Goal: Task Accomplishment & Management: Complete application form

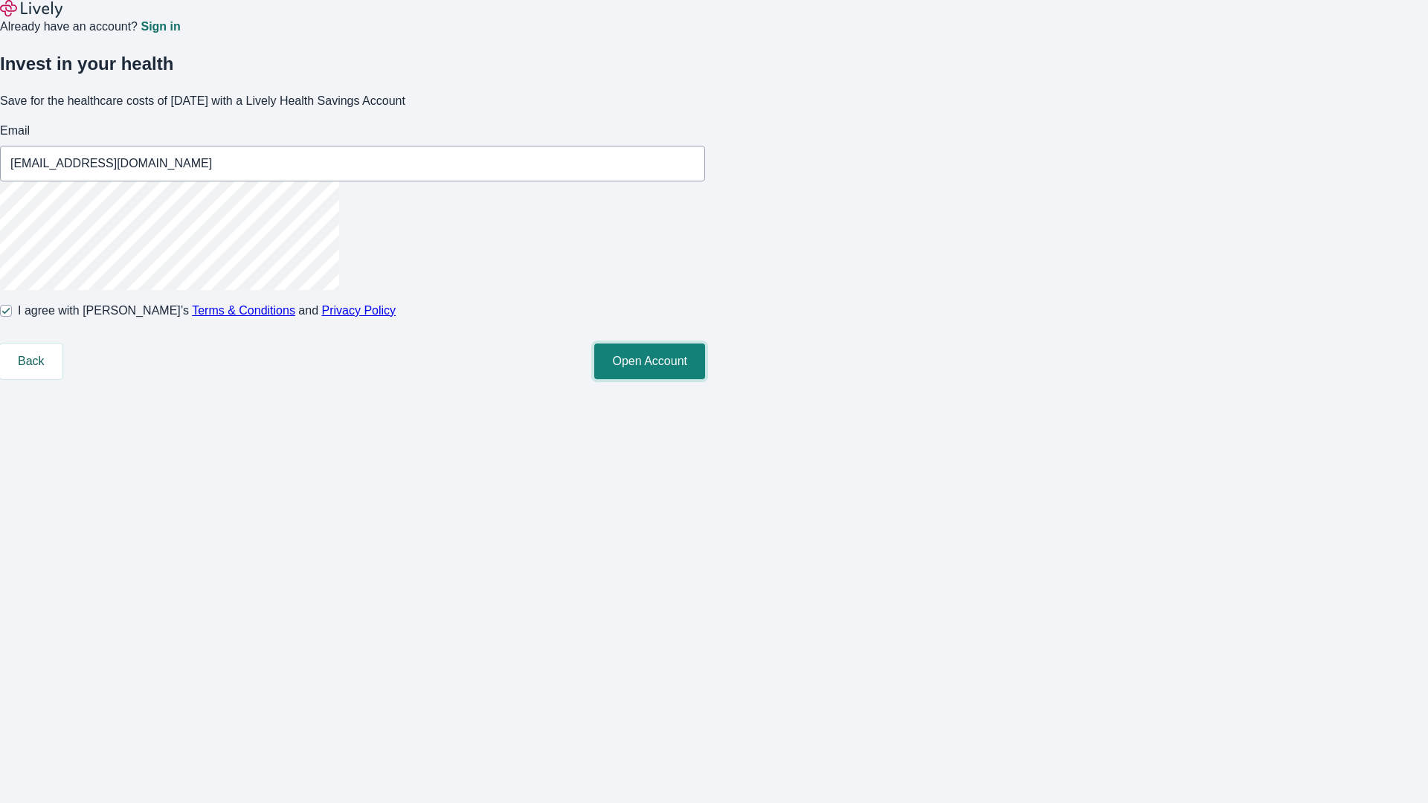
click at [705, 379] on button "Open Account" at bounding box center [649, 362] width 111 height 36
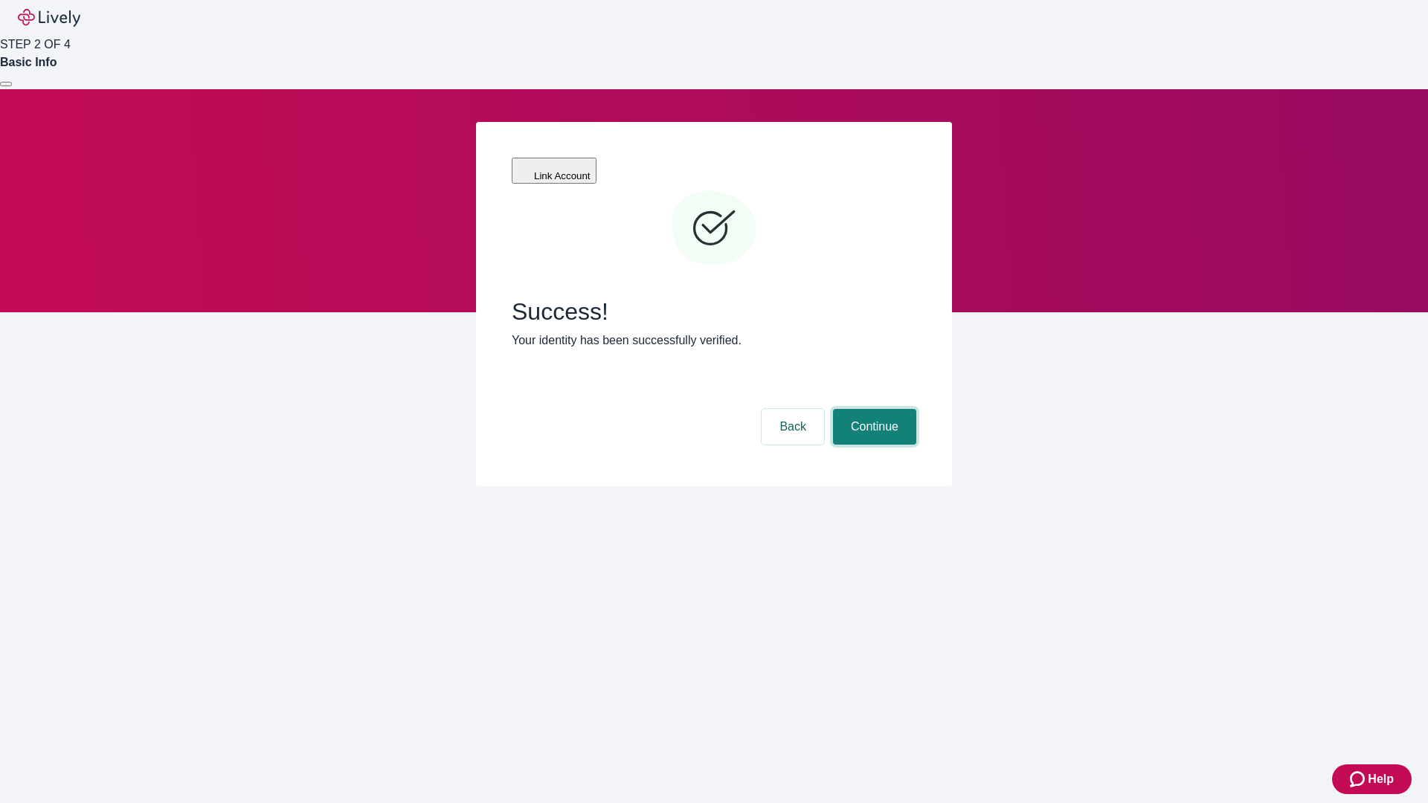
click at [872, 409] on button "Continue" at bounding box center [874, 427] width 83 height 36
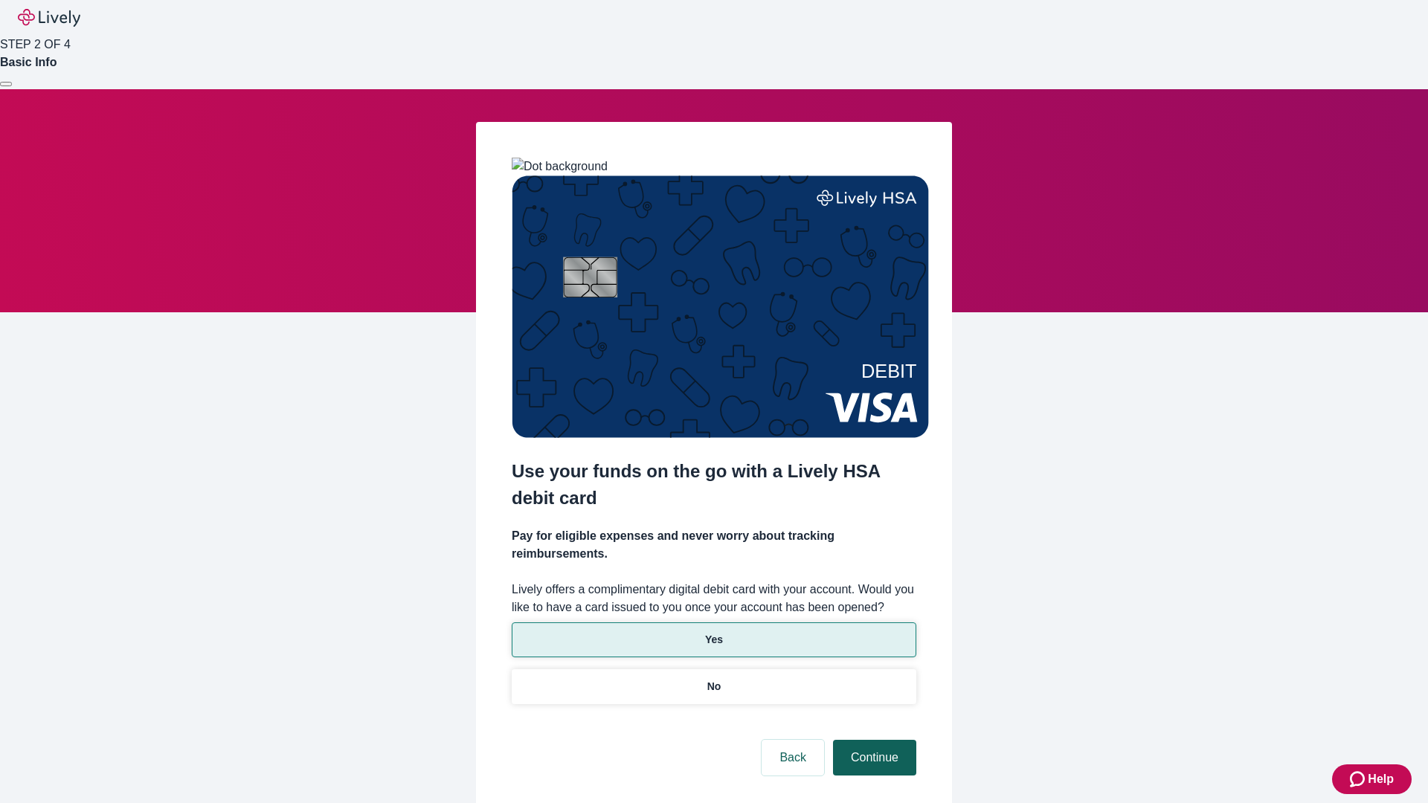
click at [713, 679] on p "No" at bounding box center [714, 687] width 14 height 16
click at [872, 740] on button "Continue" at bounding box center [874, 758] width 83 height 36
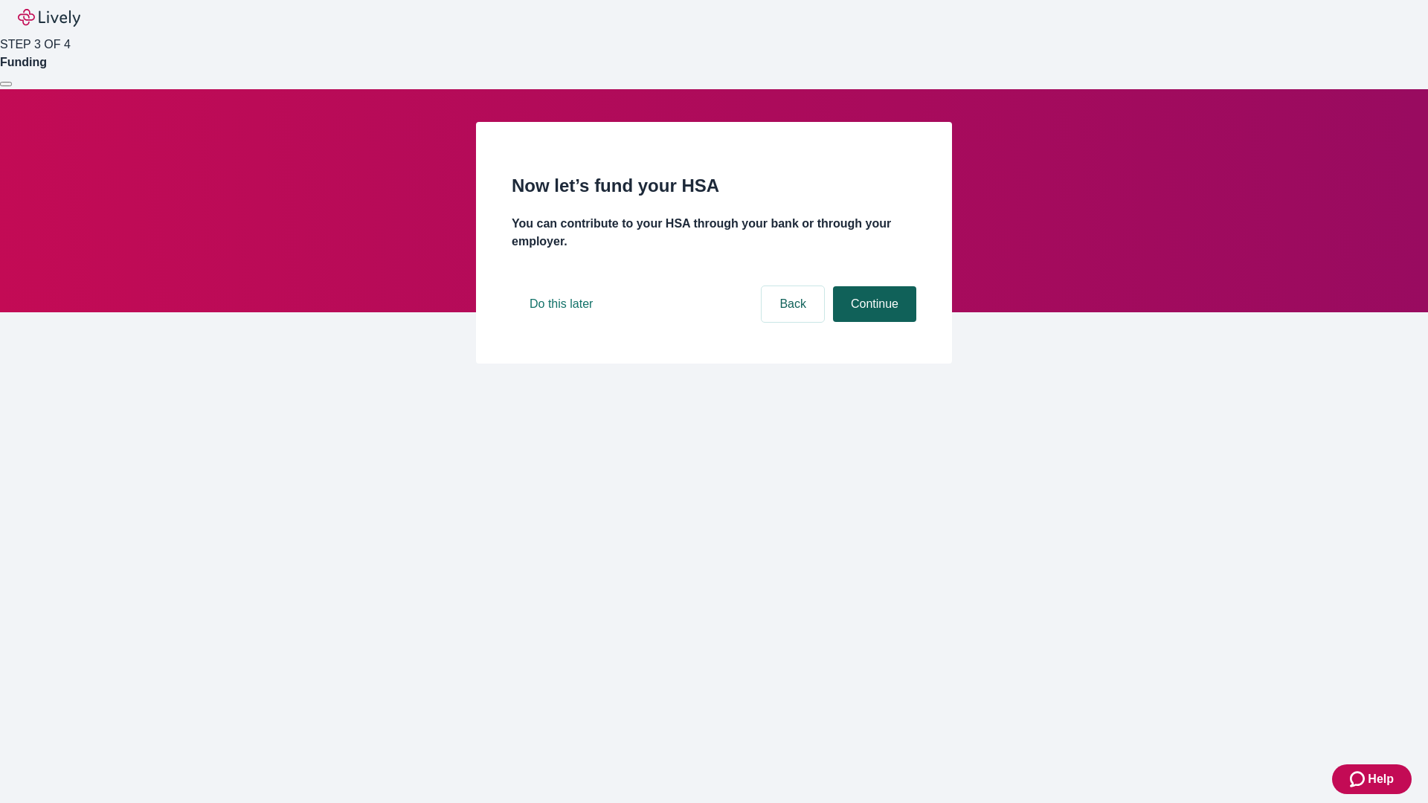
click at [872, 322] on button "Continue" at bounding box center [874, 304] width 83 height 36
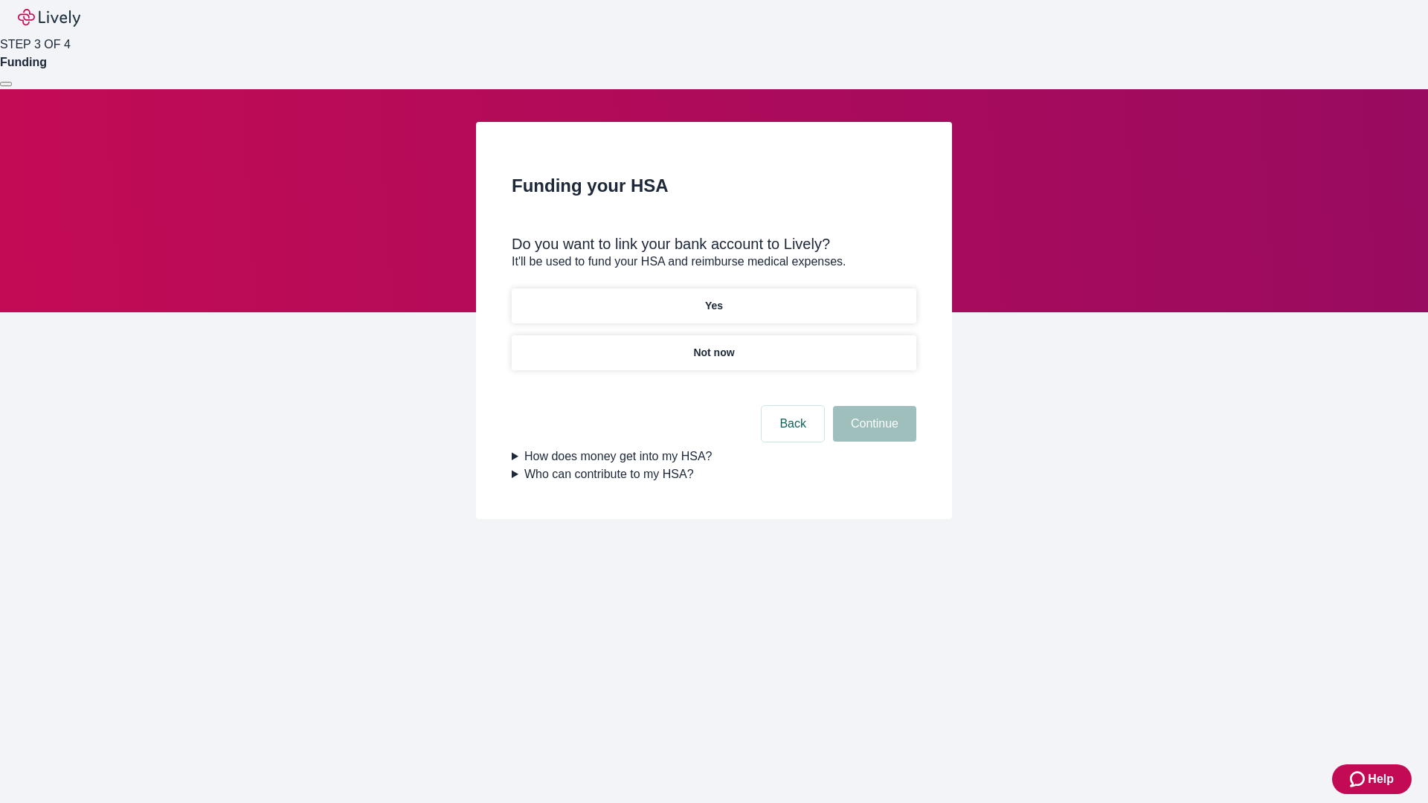
click at [713, 298] on p "Yes" at bounding box center [714, 306] width 18 height 16
click at [872, 406] on button "Continue" at bounding box center [874, 424] width 83 height 36
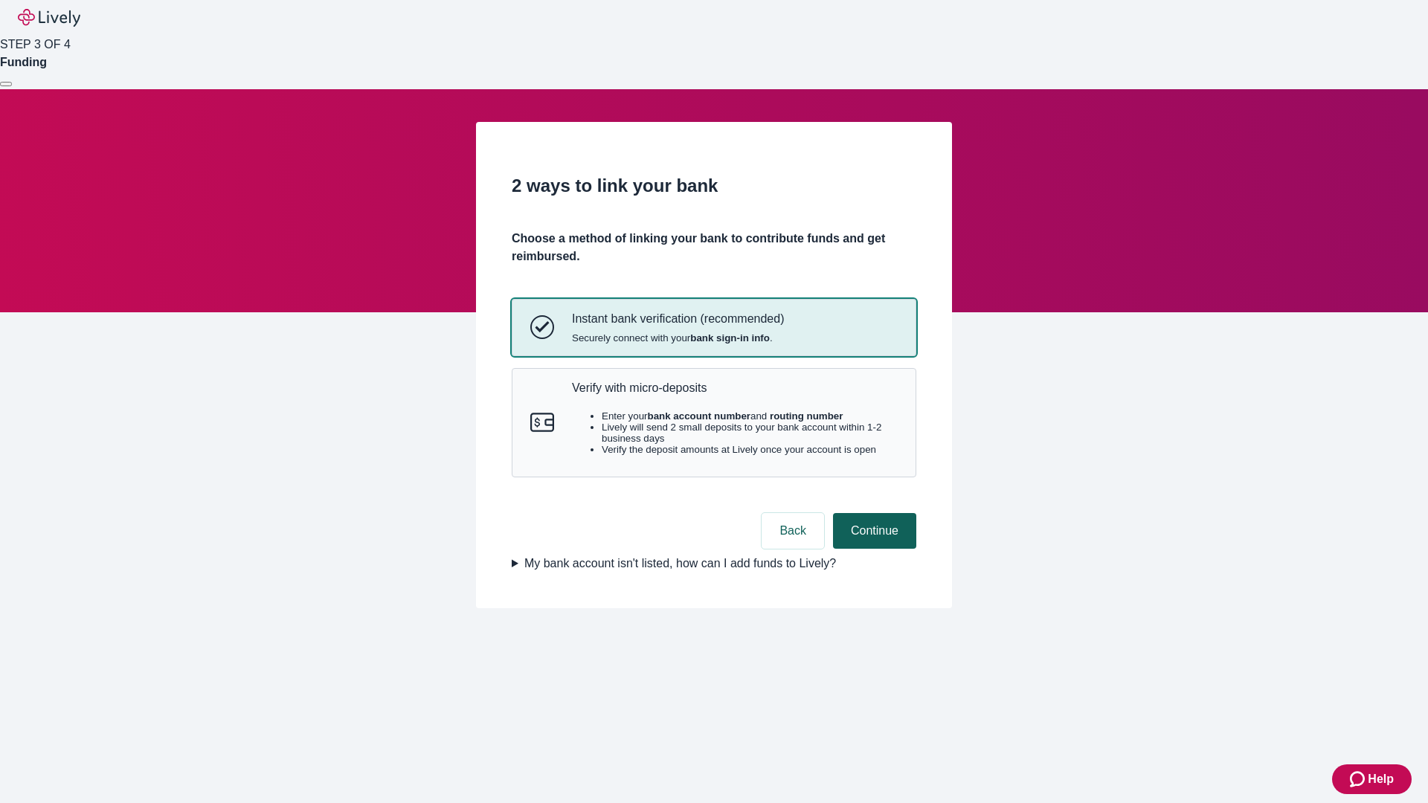
click at [734, 395] on p "Verify with micro-deposits" at bounding box center [735, 388] width 326 height 14
click at [872, 549] on button "Continue" at bounding box center [874, 531] width 83 height 36
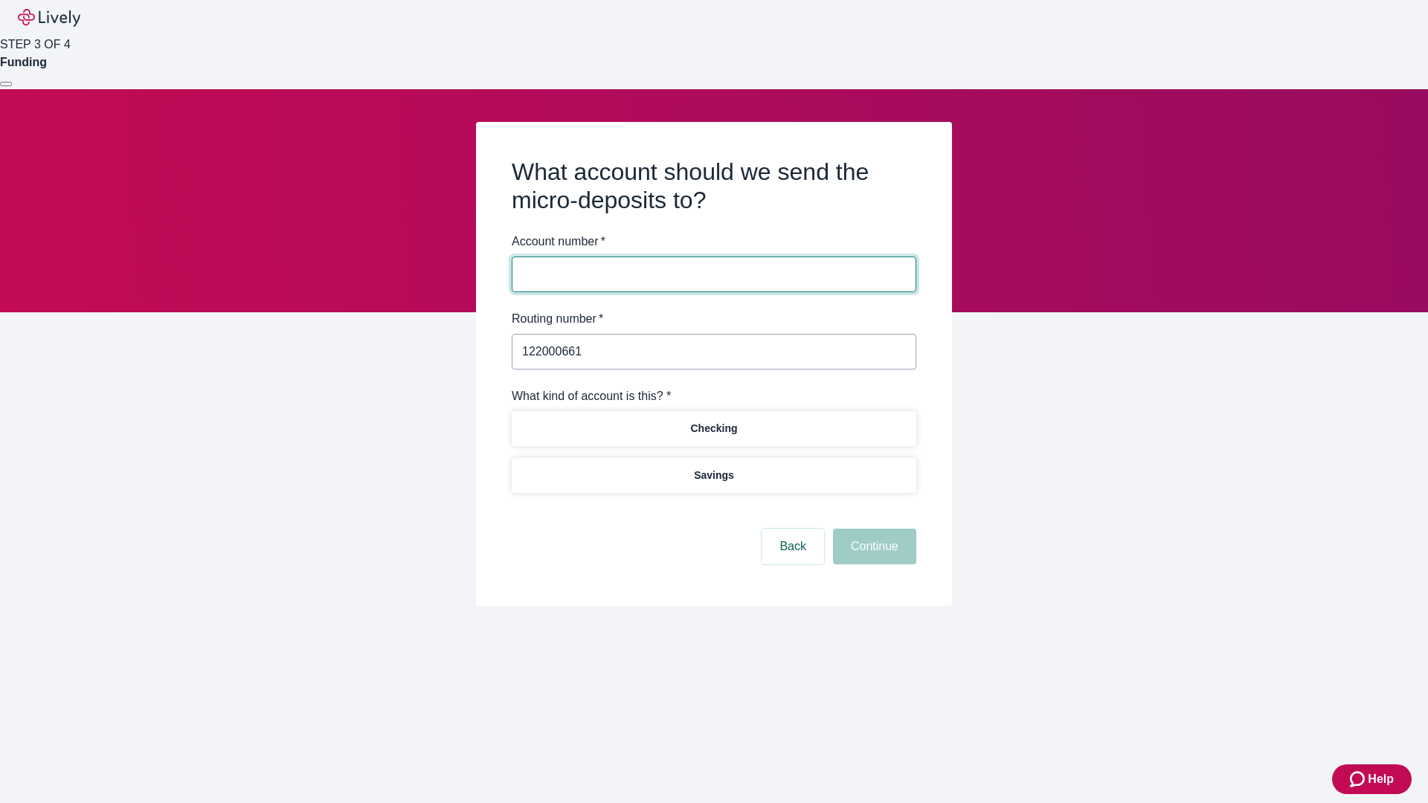
type input "122000661"
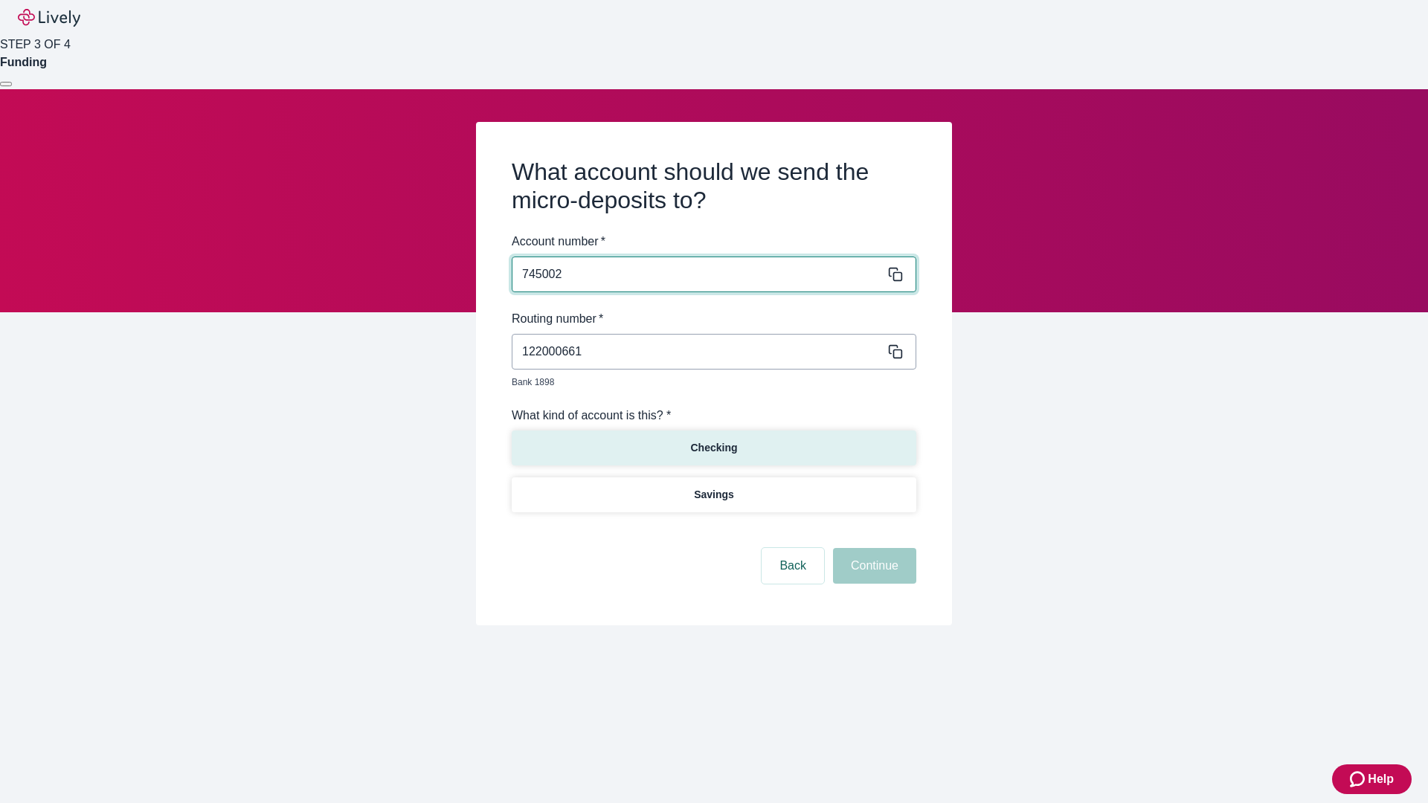
type input "745002"
click at [713, 440] on p "Checking" at bounding box center [713, 448] width 47 height 16
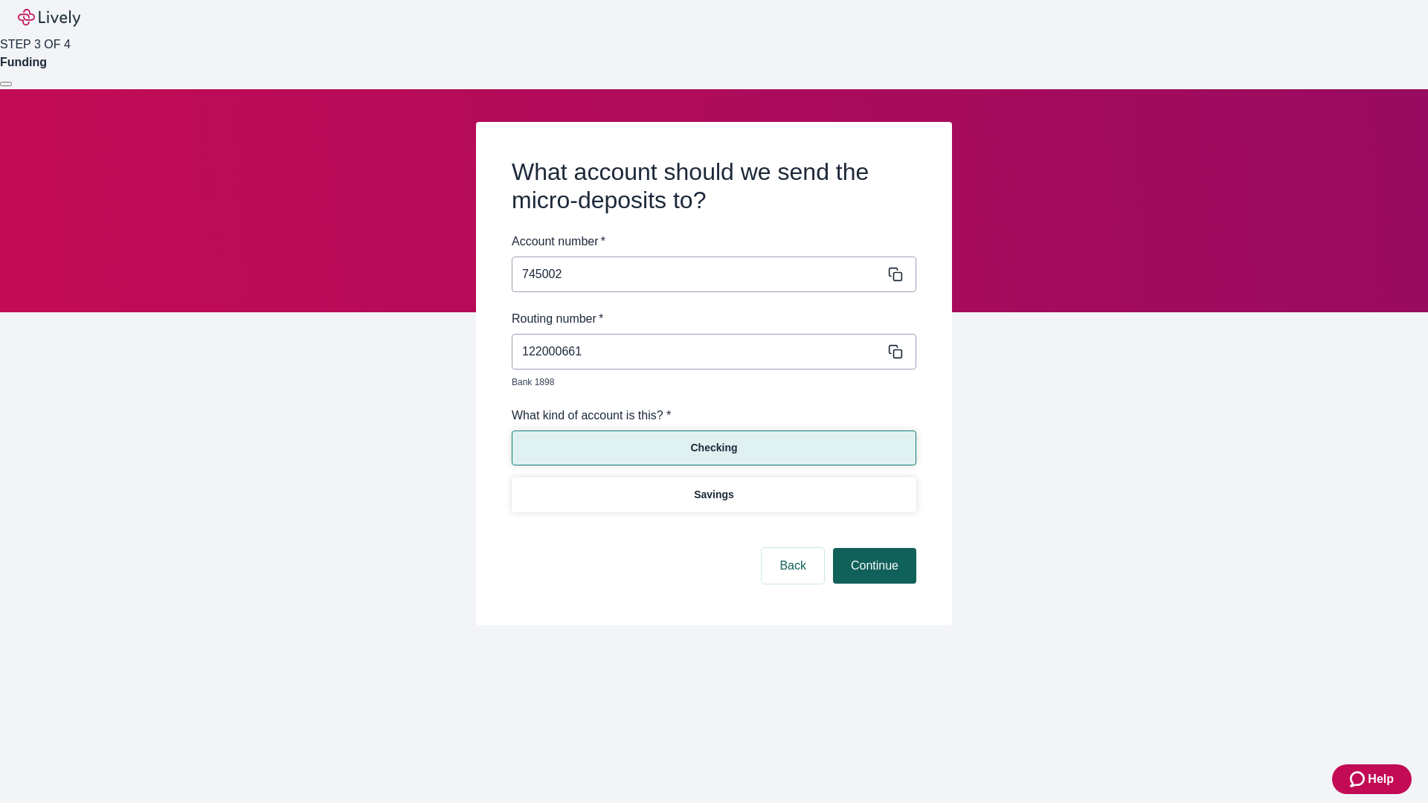
click at [872, 549] on button "Continue" at bounding box center [874, 566] width 83 height 36
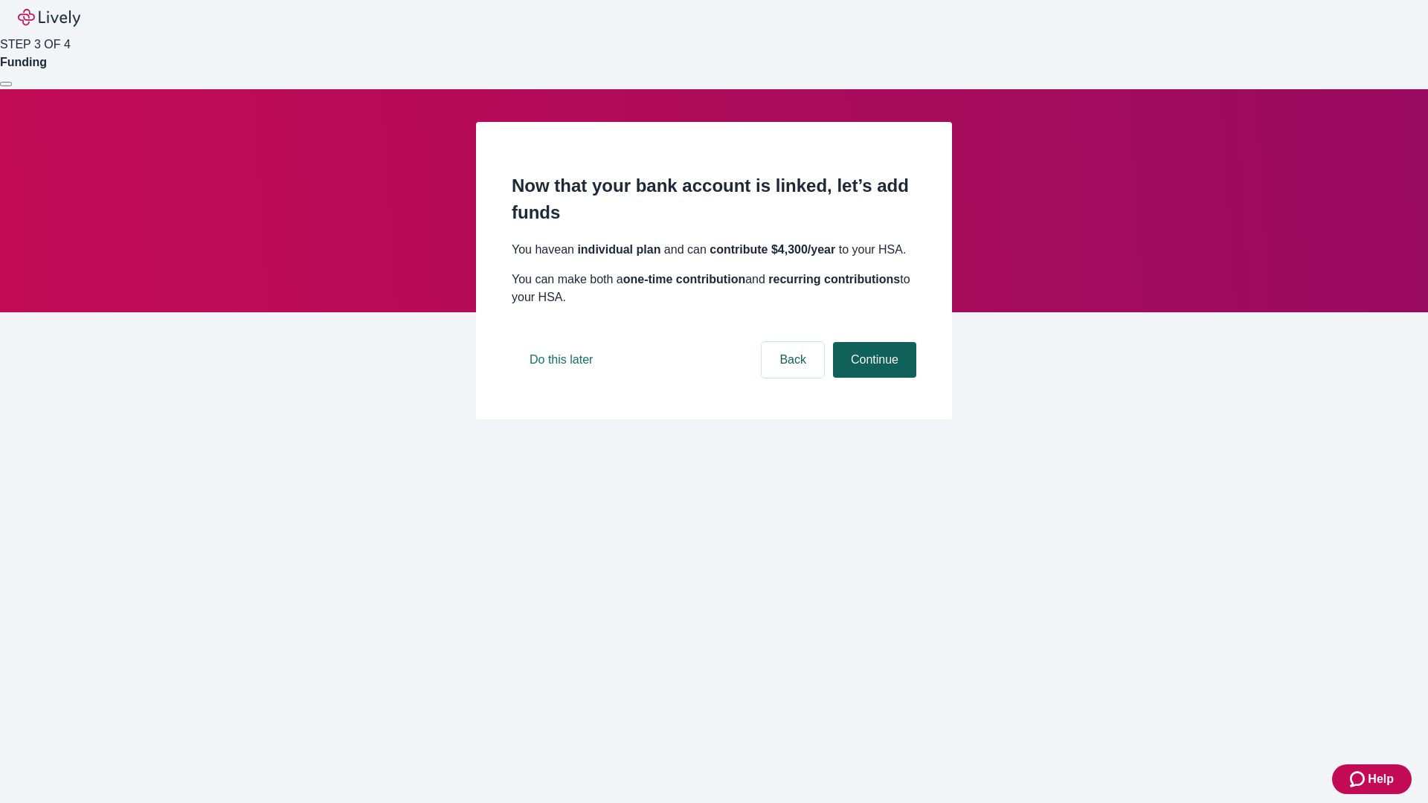
click at [872, 378] on button "Continue" at bounding box center [874, 360] width 83 height 36
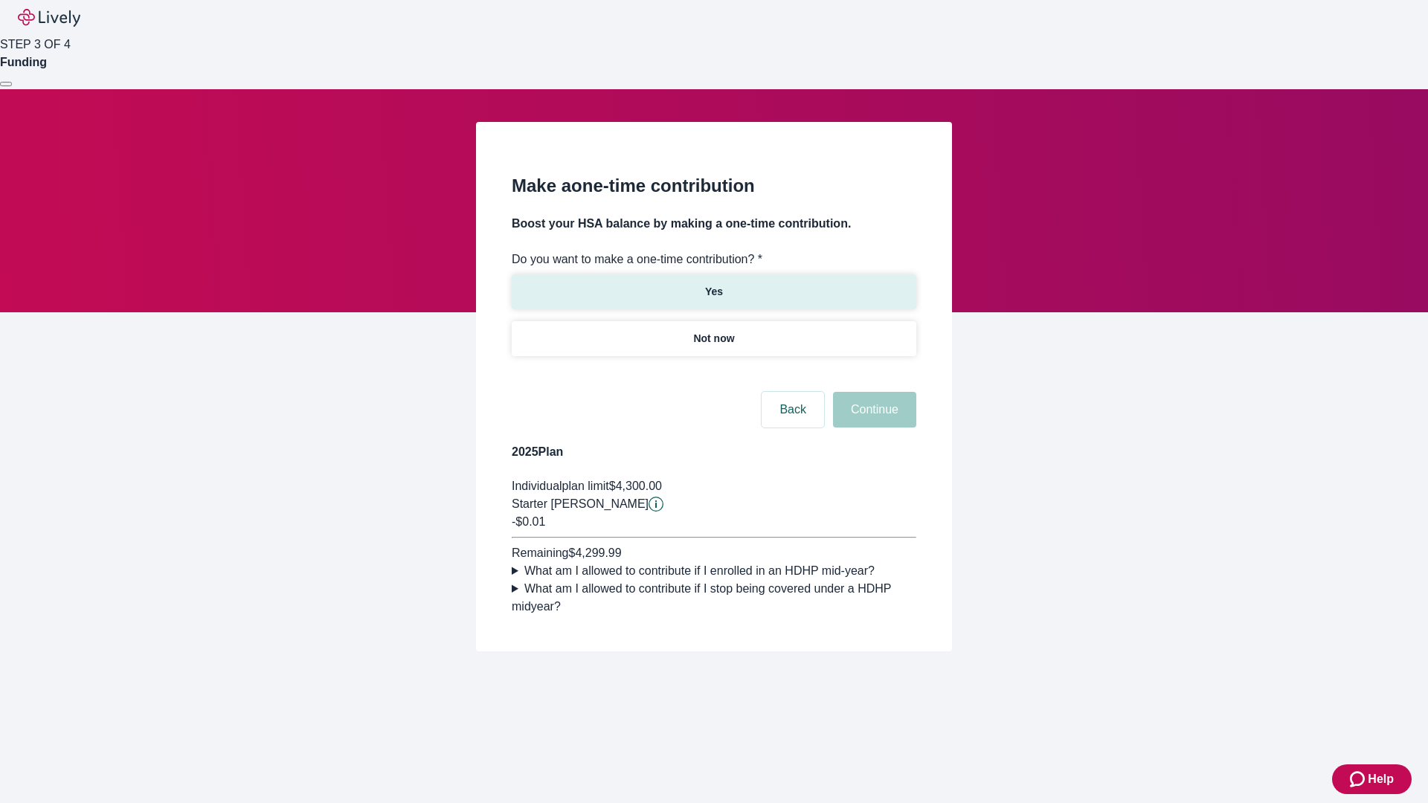
click at [713, 284] on p "Yes" at bounding box center [714, 292] width 18 height 16
